Goal: Navigation & Orientation: Find specific page/section

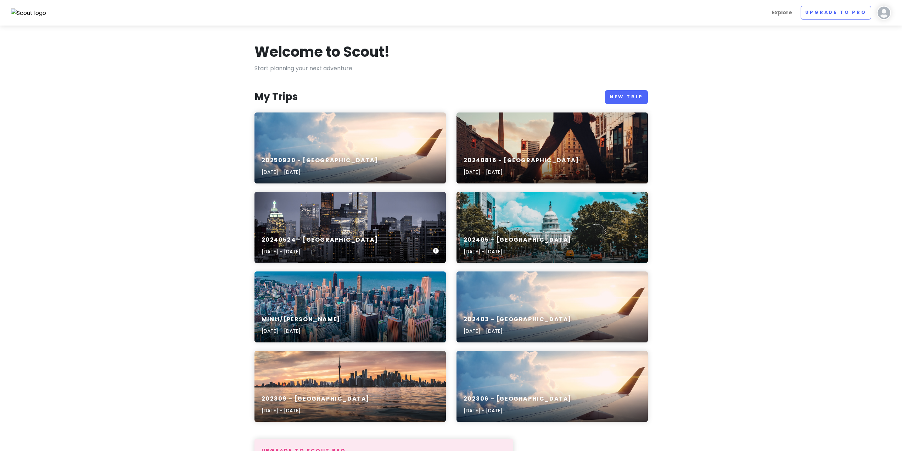
click at [376, 239] on div "20240524 - [GEOGRAPHIC_DATA] [DATE] - [DATE]" at bounding box center [350, 246] width 191 height 34
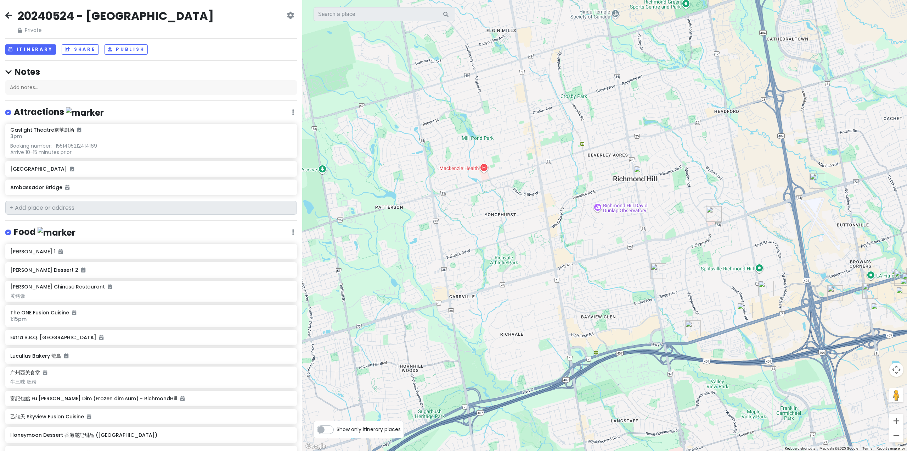
click at [640, 171] on img "富記包點 Fu Kee Bao Dim (Frozen dim sum) - RichmondHill" at bounding box center [642, 174] width 16 height 16
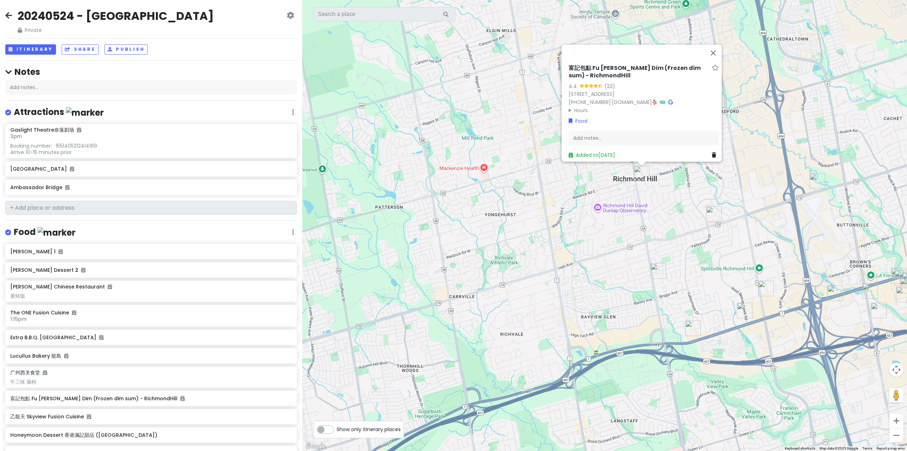
click at [569, 64] on h6 "富記包點 Fu [PERSON_NAME] Dim (Frozen dim sum) - RichmondHill" at bounding box center [639, 71] width 140 height 15
click at [598, 90] on link "[STREET_ADDRESS]" at bounding box center [592, 93] width 46 height 7
click at [720, 44] on button "Close" at bounding box center [713, 52] width 17 height 17
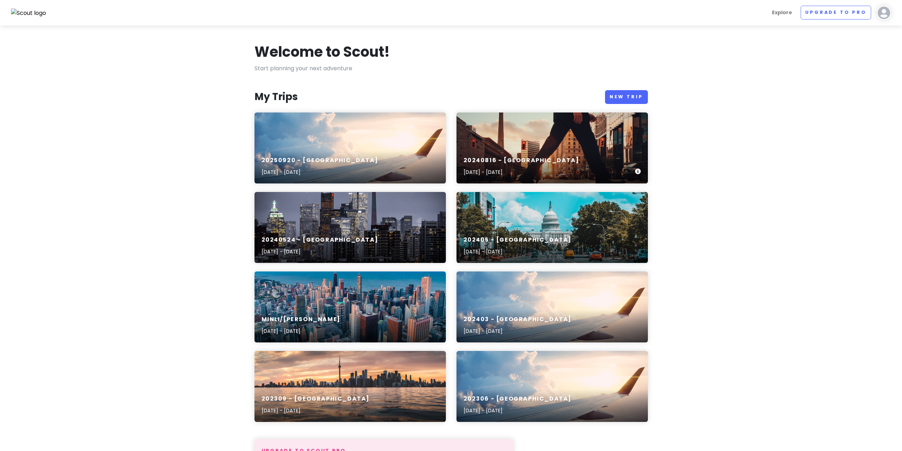
click at [513, 145] on div "20240816 - [GEOGRAPHIC_DATA] [DATE] - [DATE]" at bounding box center [552, 147] width 191 height 71
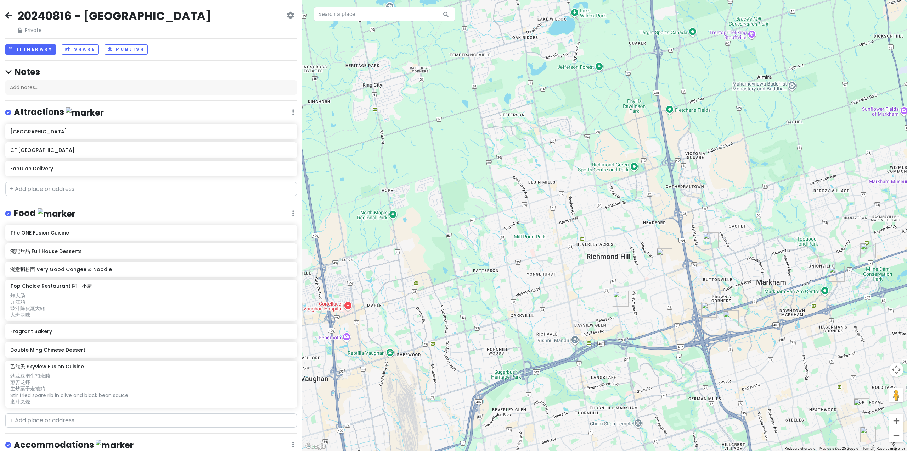
click at [662, 259] on img "滿記甜品 Full House Desserts" at bounding box center [665, 256] width 16 height 16
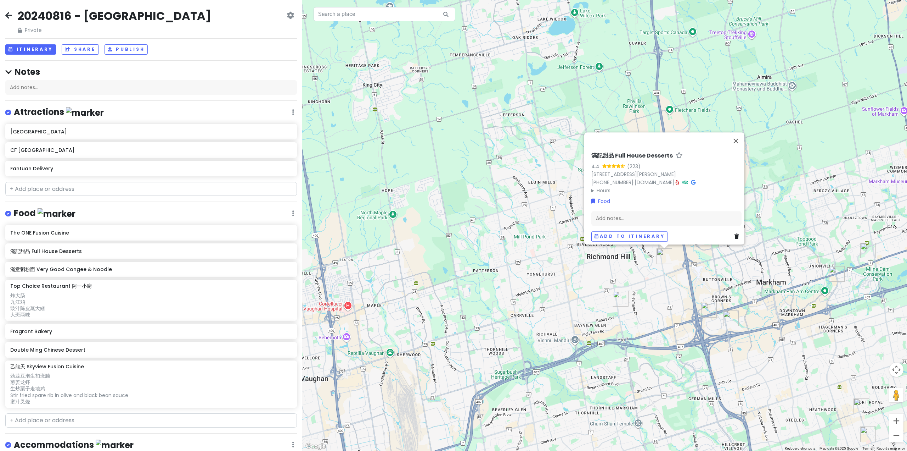
click at [620, 301] on img "The ONE Fusion Cuisine" at bounding box center [621, 299] width 16 height 16
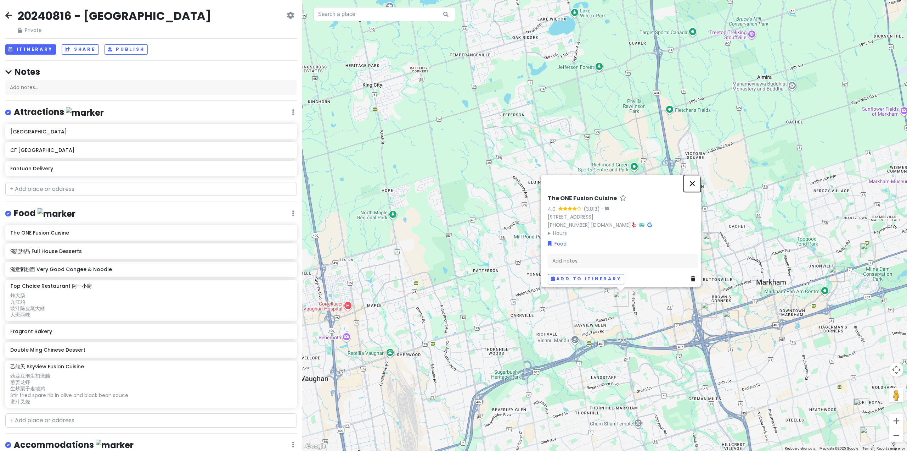
click at [700, 180] on button "Close" at bounding box center [692, 183] width 17 height 17
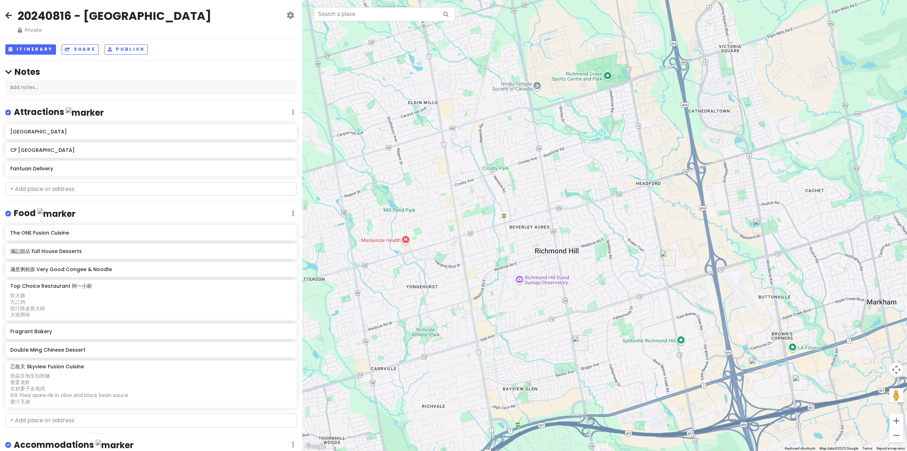
click at [669, 258] on img "滿記甜品 Full House Desserts" at bounding box center [668, 258] width 16 height 16
